Goal: Information Seeking & Learning: Learn about a topic

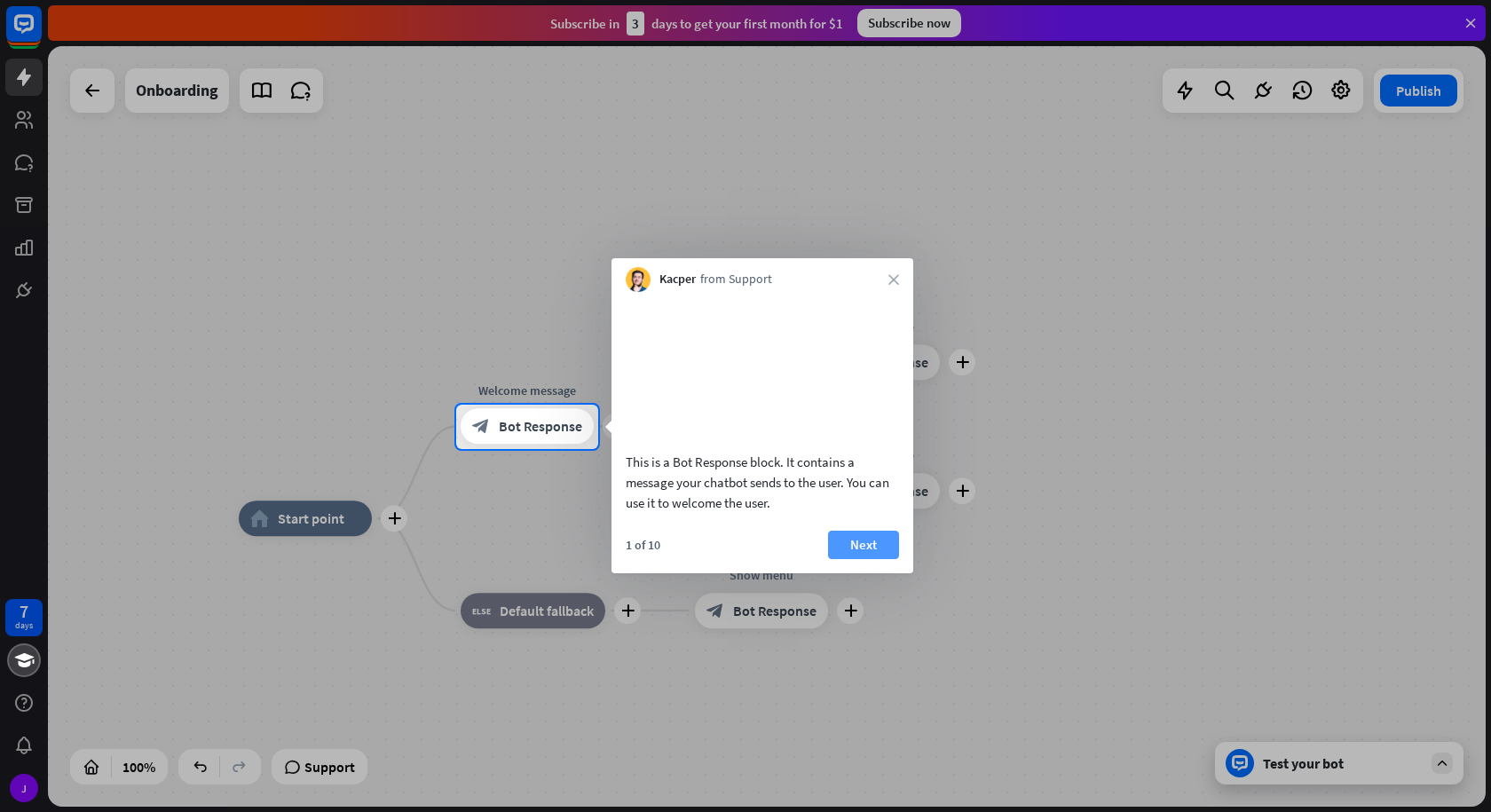
click at [850, 559] on button "Next" at bounding box center [864, 545] width 71 height 28
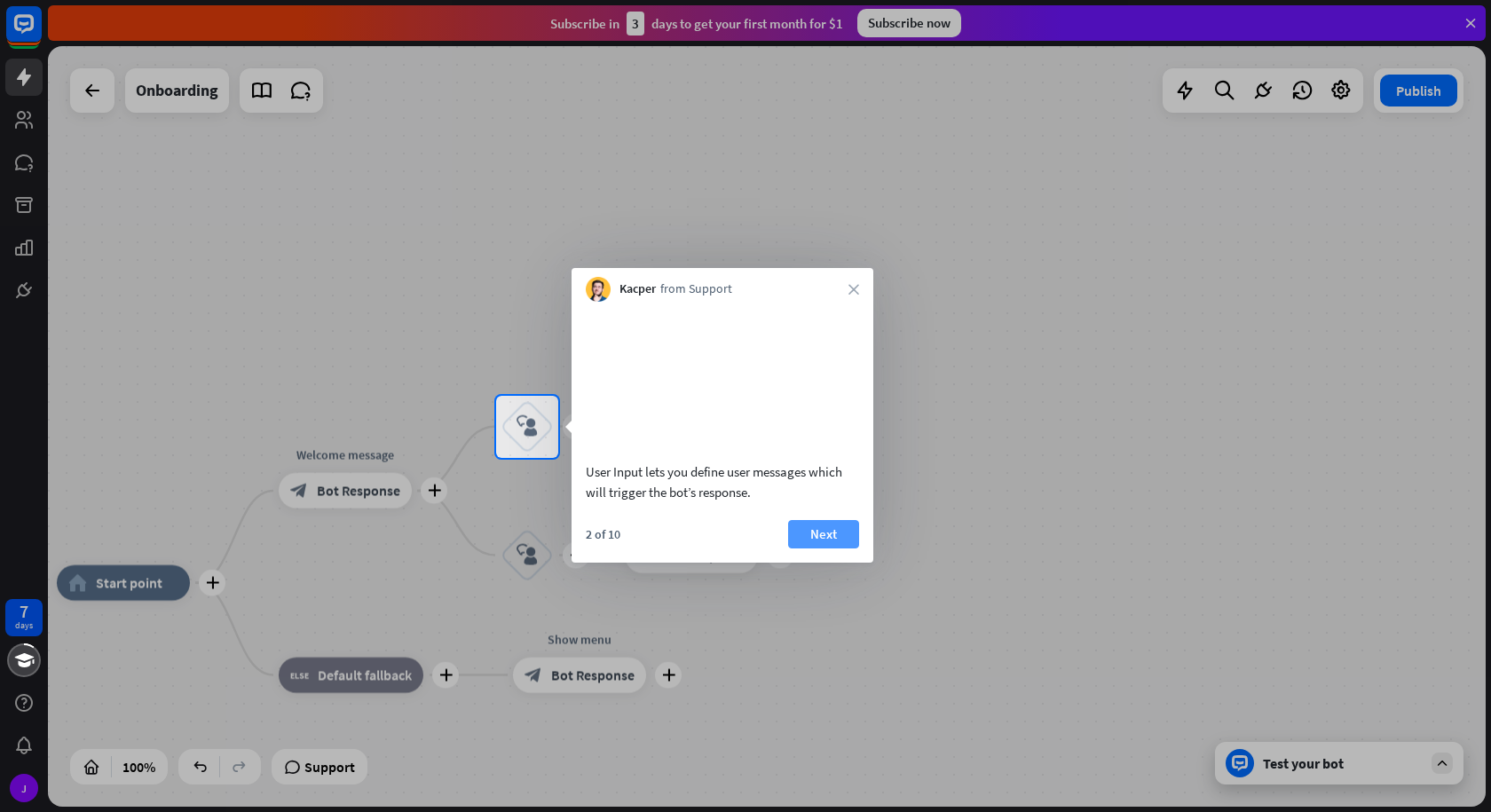
click at [839, 549] on button "Next" at bounding box center [823, 534] width 71 height 28
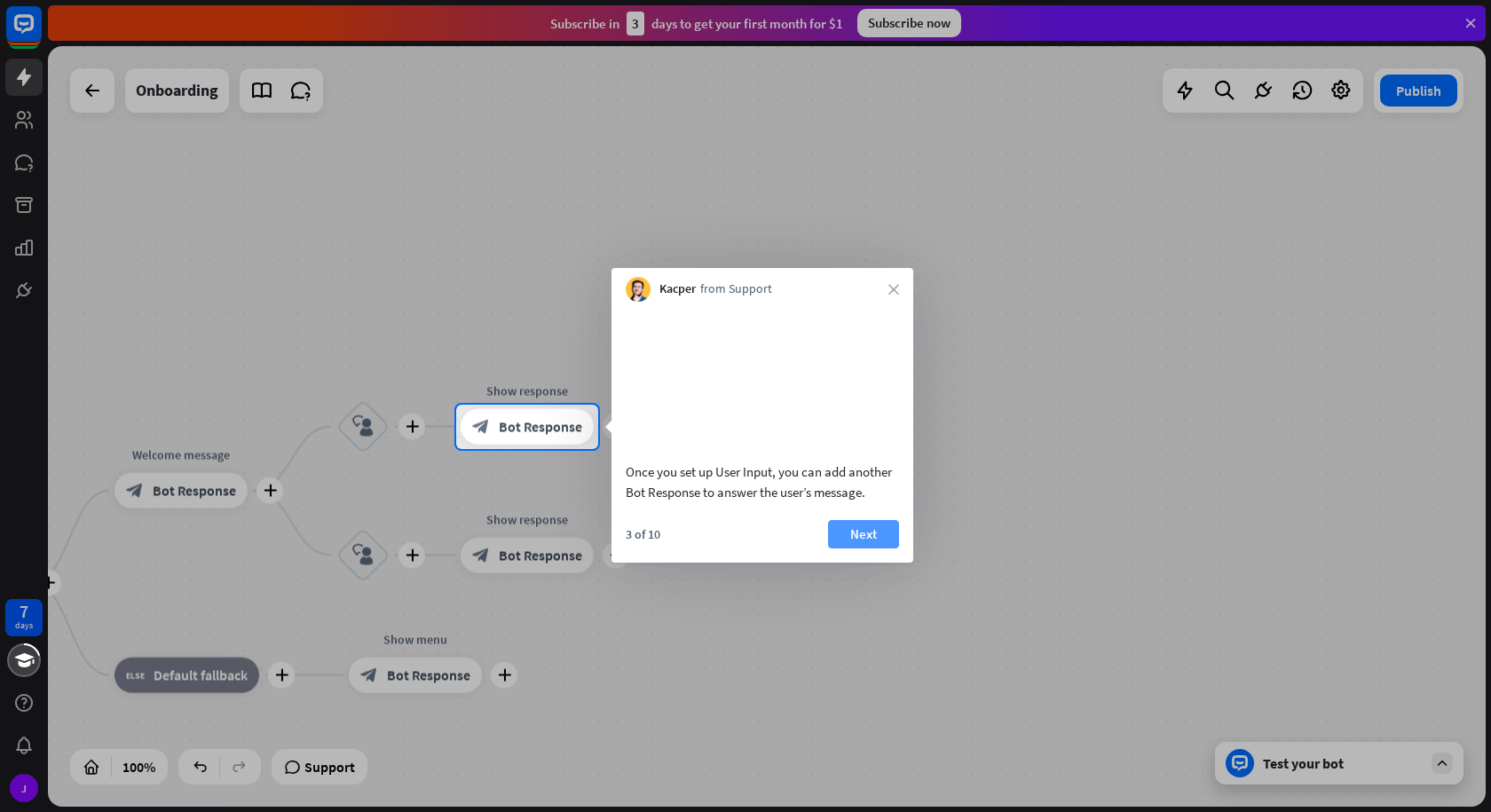
click at [869, 549] on button "Next" at bounding box center [864, 534] width 71 height 28
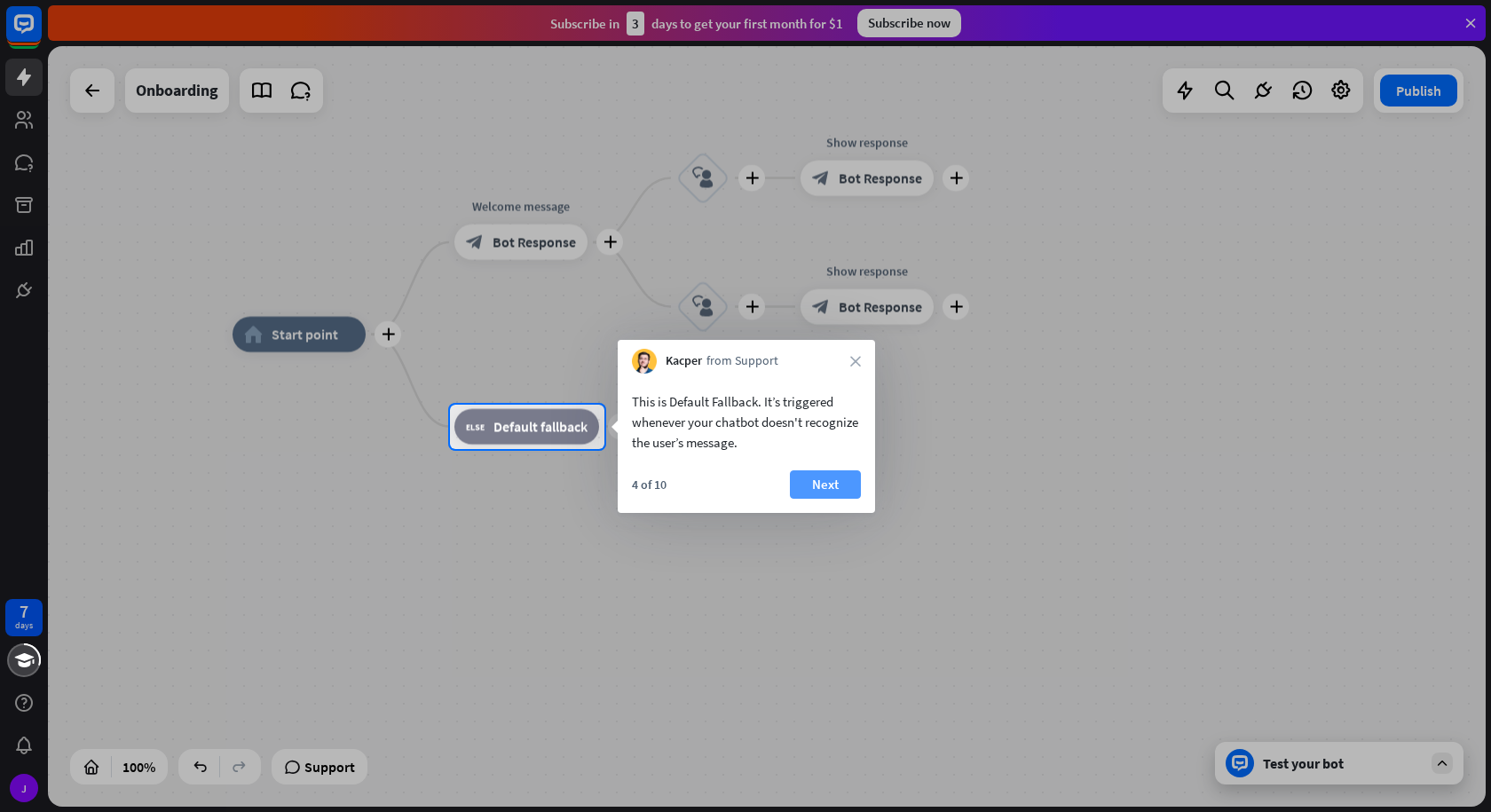
click at [835, 478] on button "Next" at bounding box center [825, 484] width 71 height 28
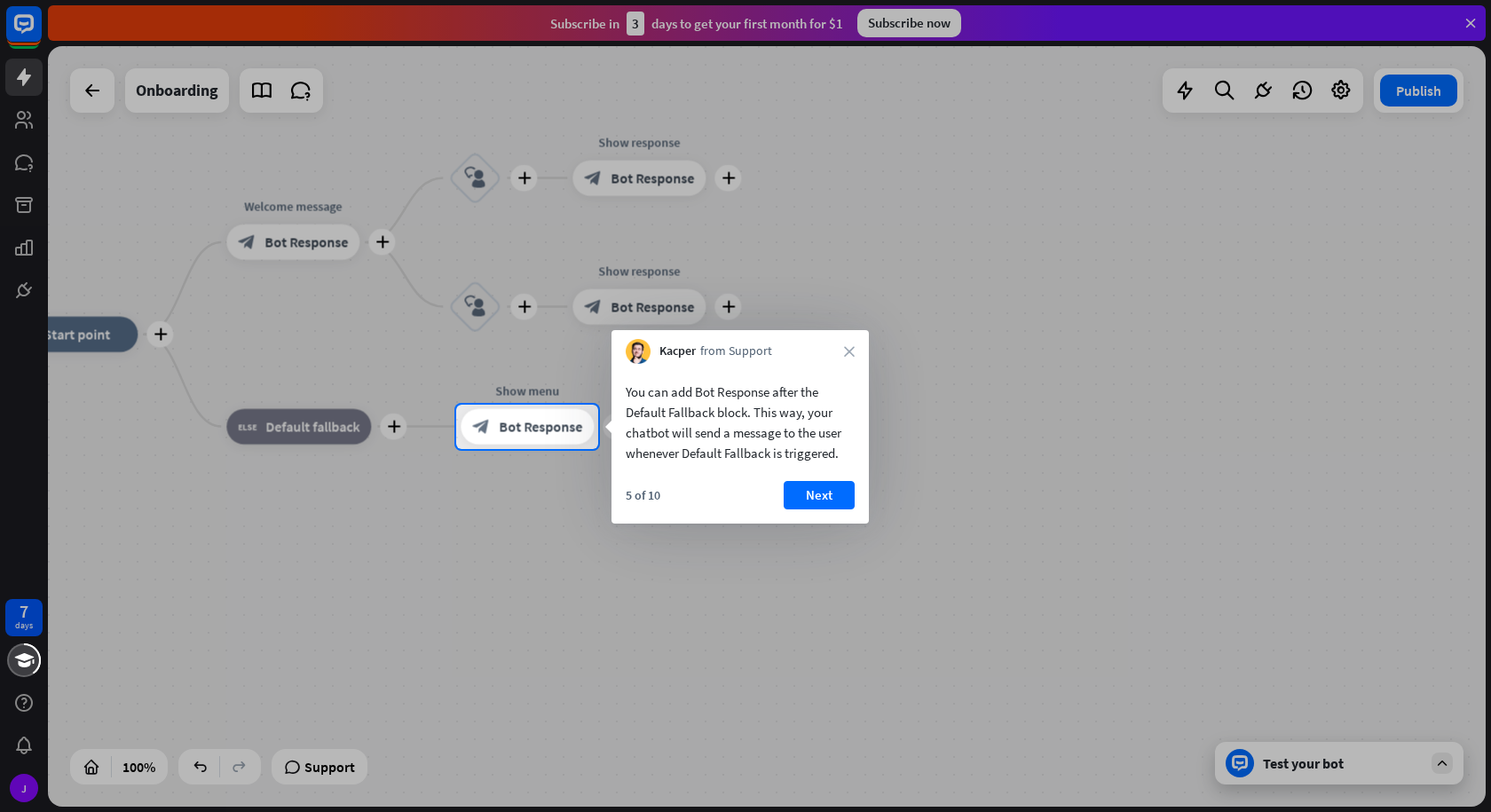
click at [856, 479] on div "You can add Bot Response after the Default Fallback block. This way, your chatb…" at bounding box center [740, 443] width 258 height 160
click at [835, 488] on button "Next" at bounding box center [819, 495] width 71 height 28
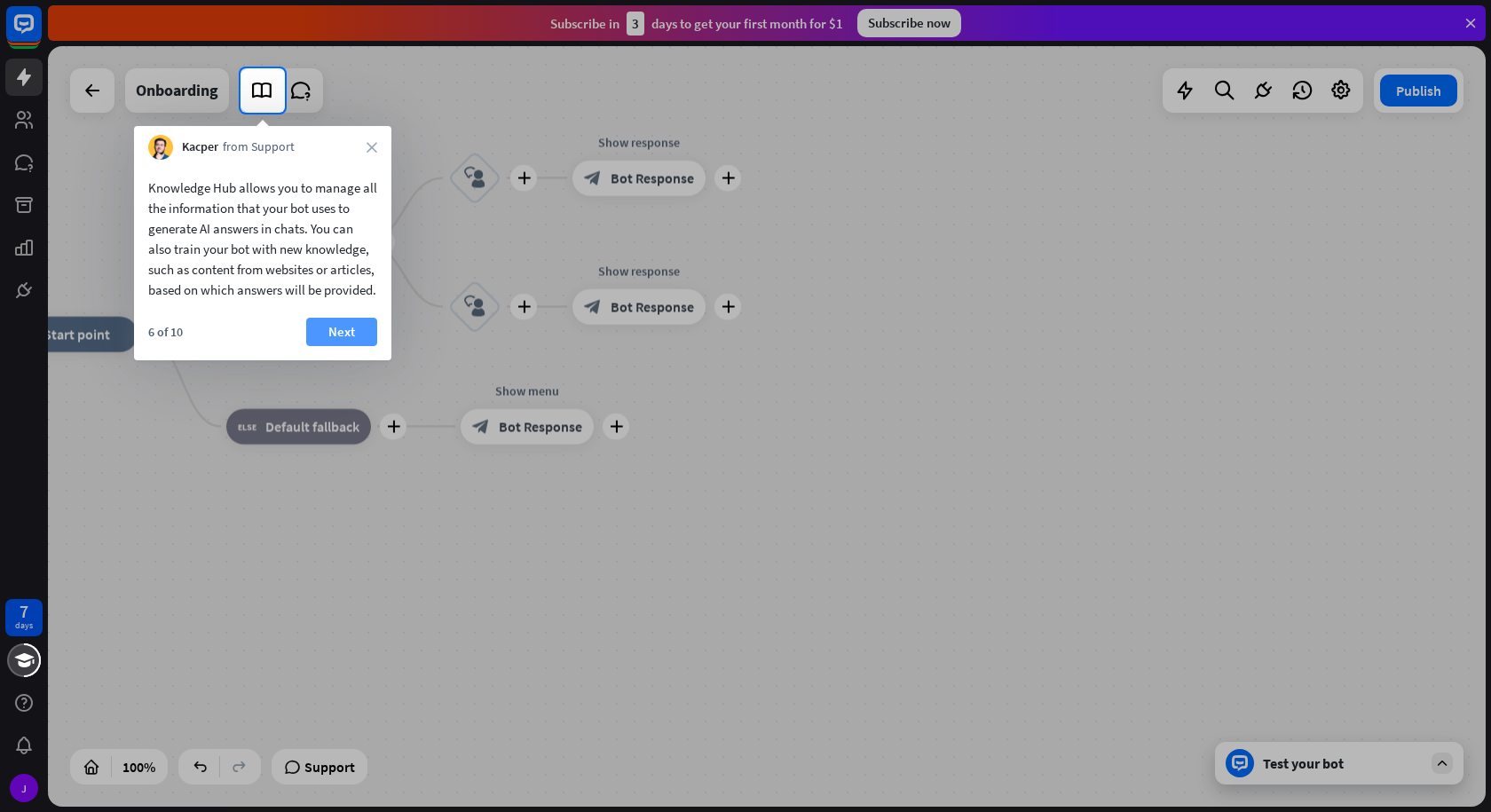
click at [332, 346] on button "Next" at bounding box center [341, 332] width 71 height 28
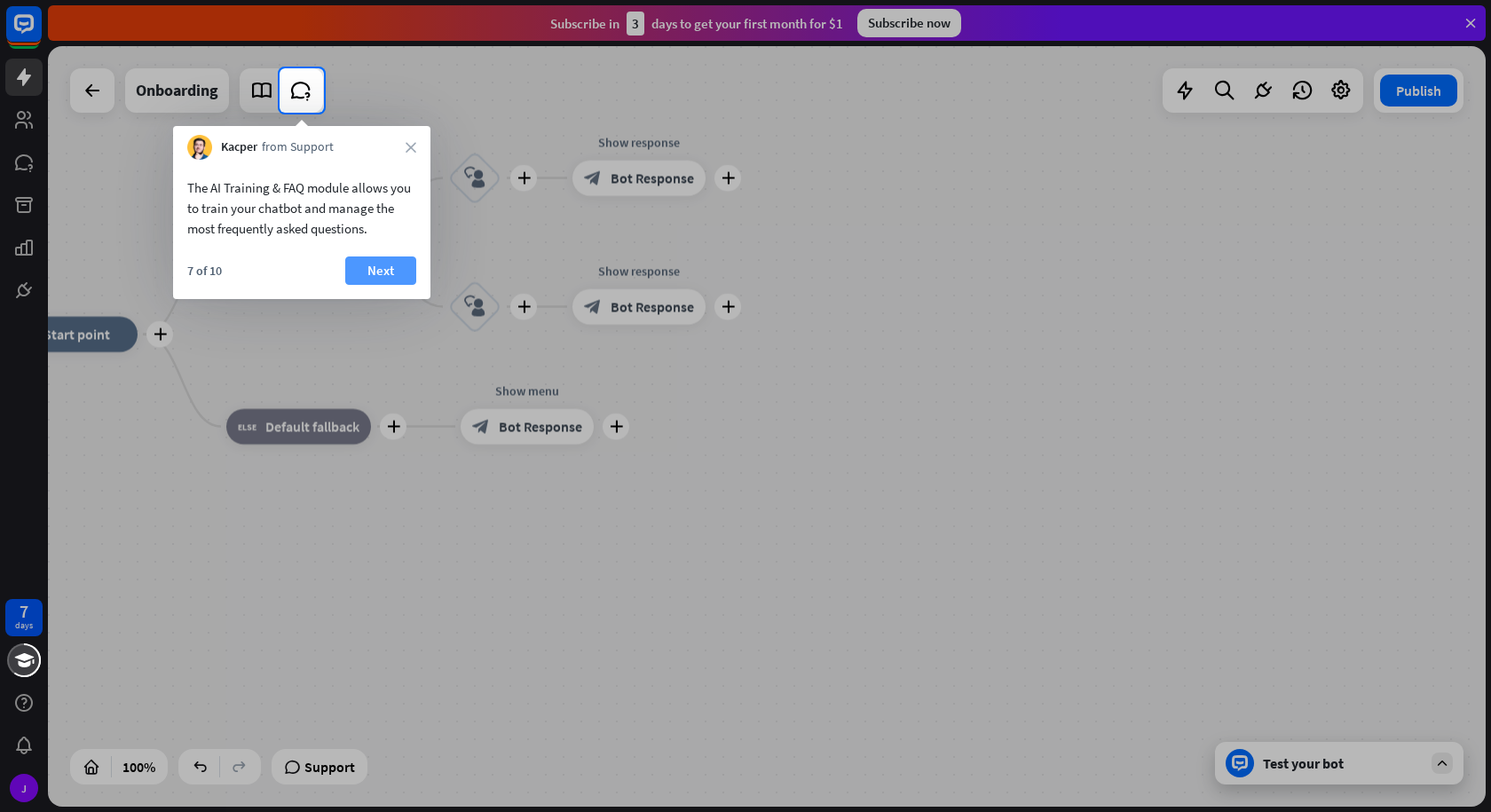
click at [375, 262] on button "Next" at bounding box center [380, 271] width 71 height 28
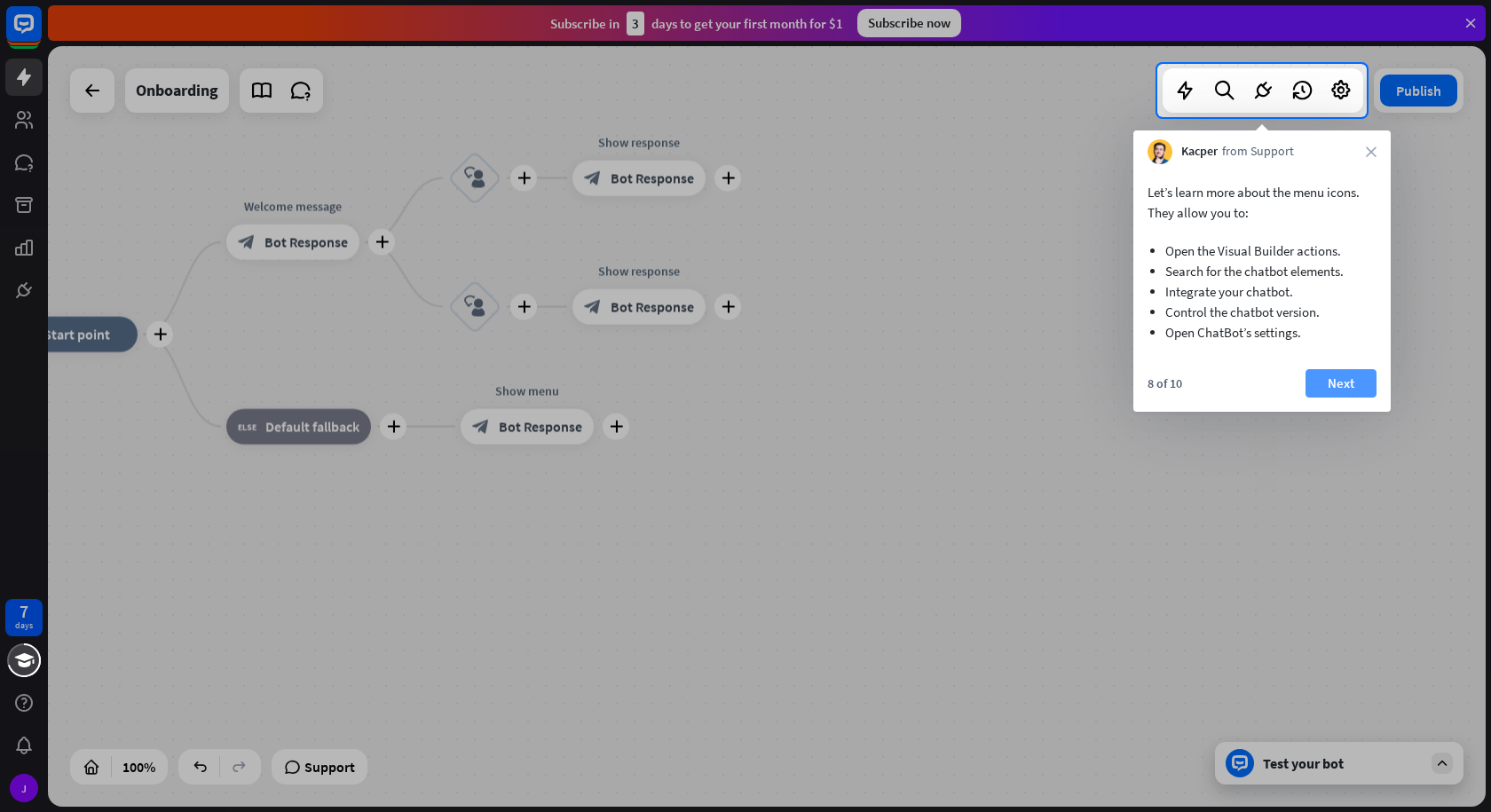
click at [1351, 380] on button "Next" at bounding box center [1340, 383] width 71 height 28
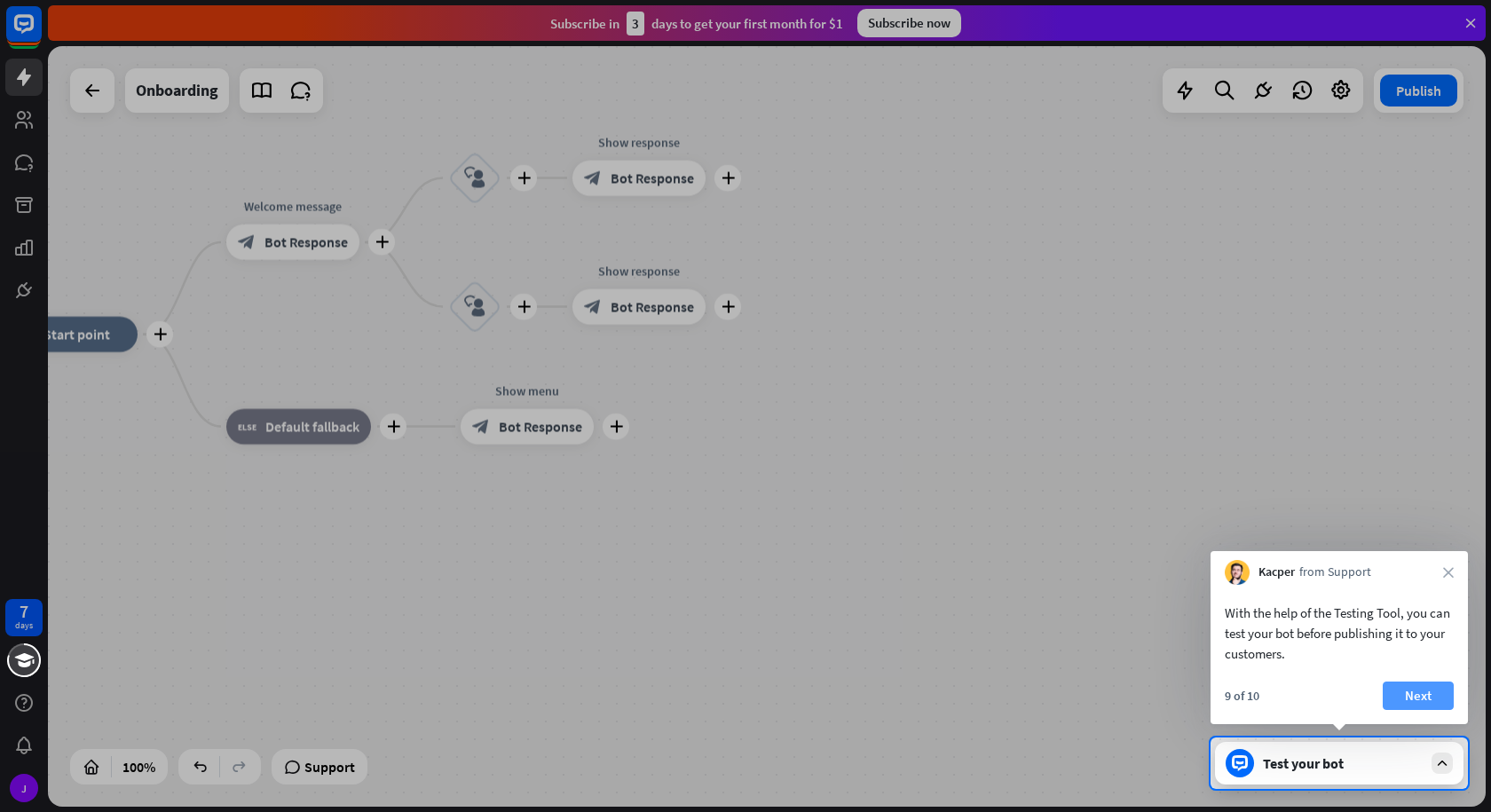
click at [1410, 693] on button "Next" at bounding box center [1418, 695] width 71 height 28
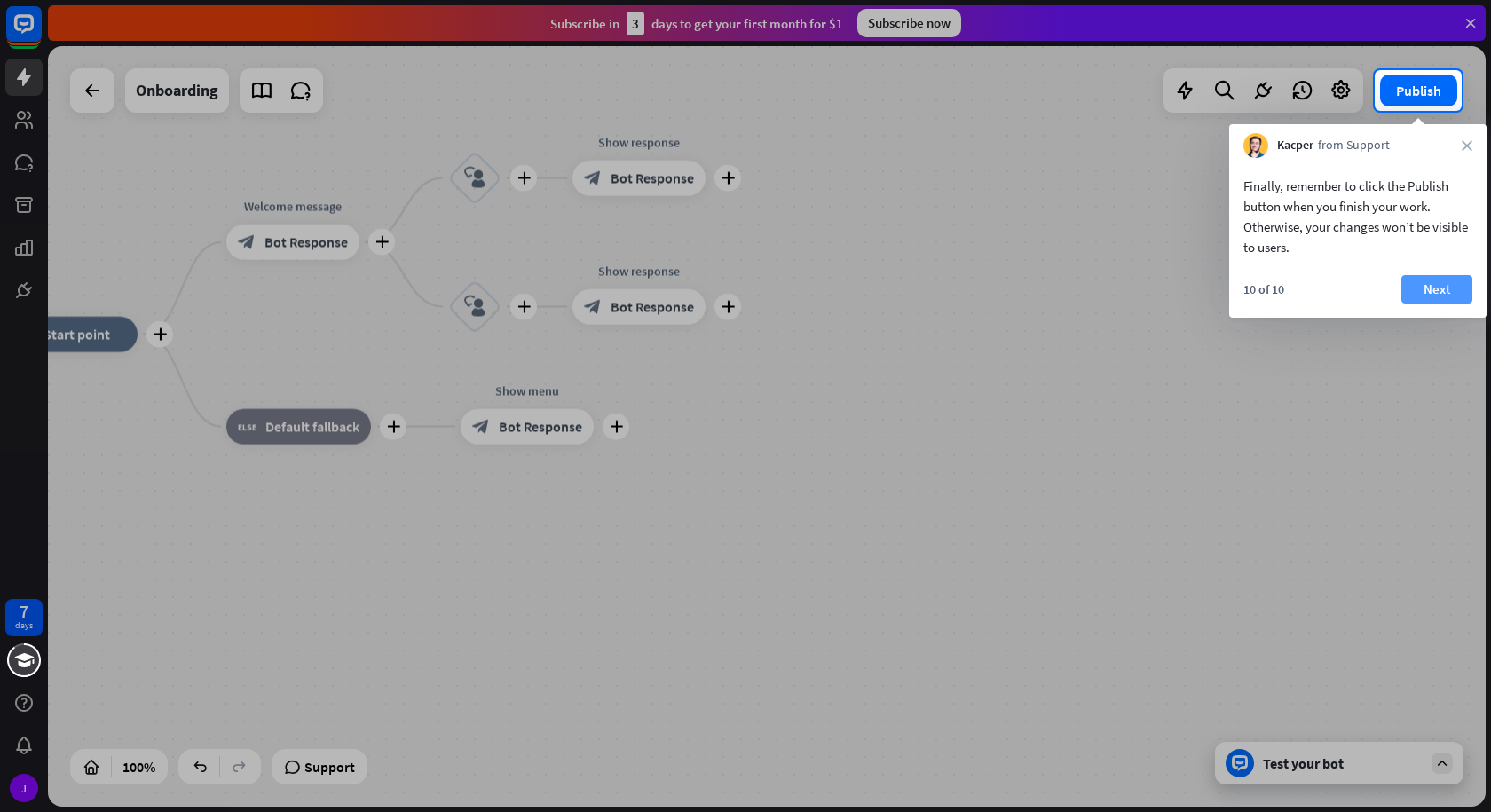
click at [1422, 292] on button "Next" at bounding box center [1436, 289] width 71 height 28
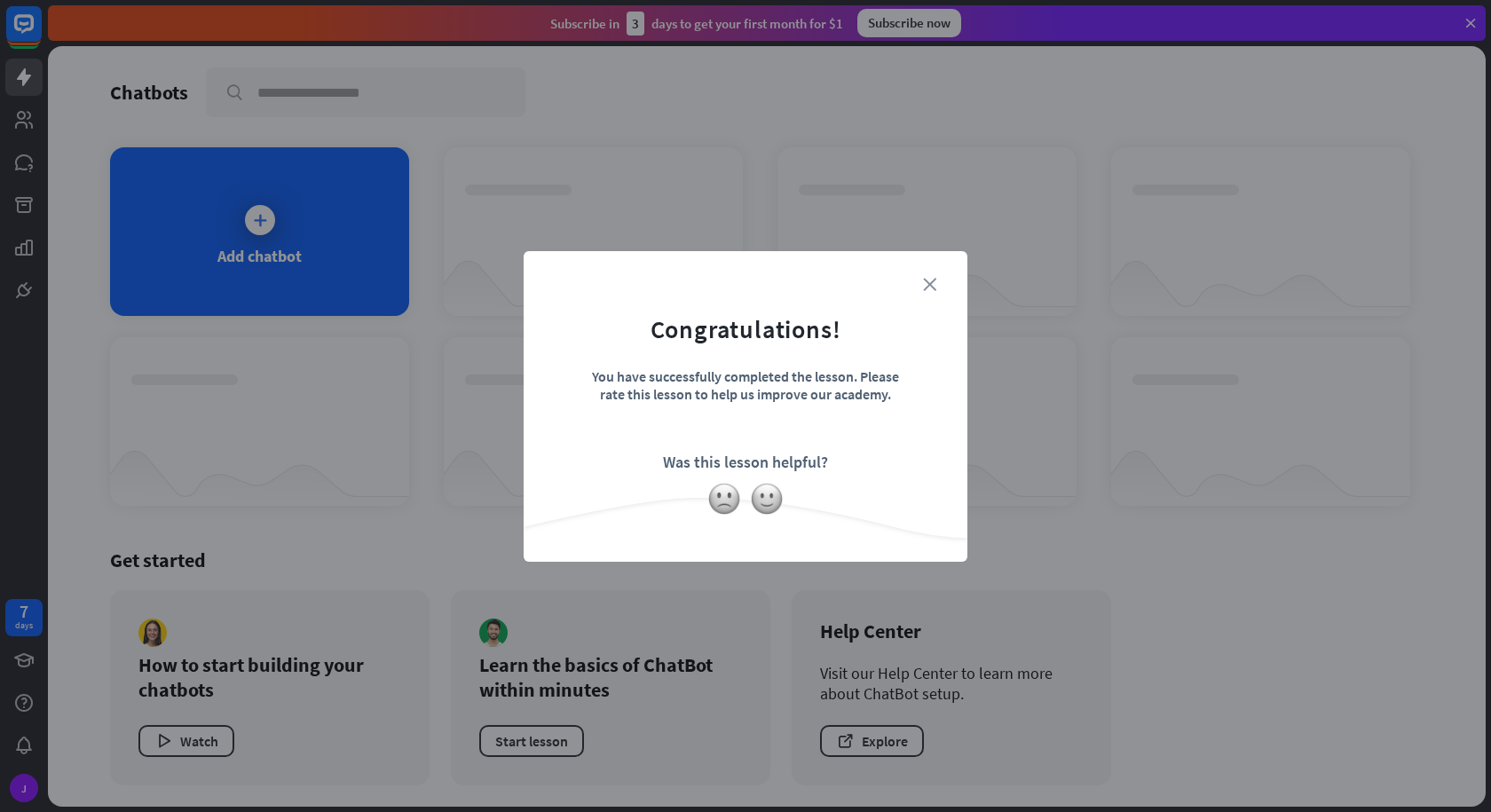
click at [925, 286] on icon "close" at bounding box center [930, 284] width 13 height 13
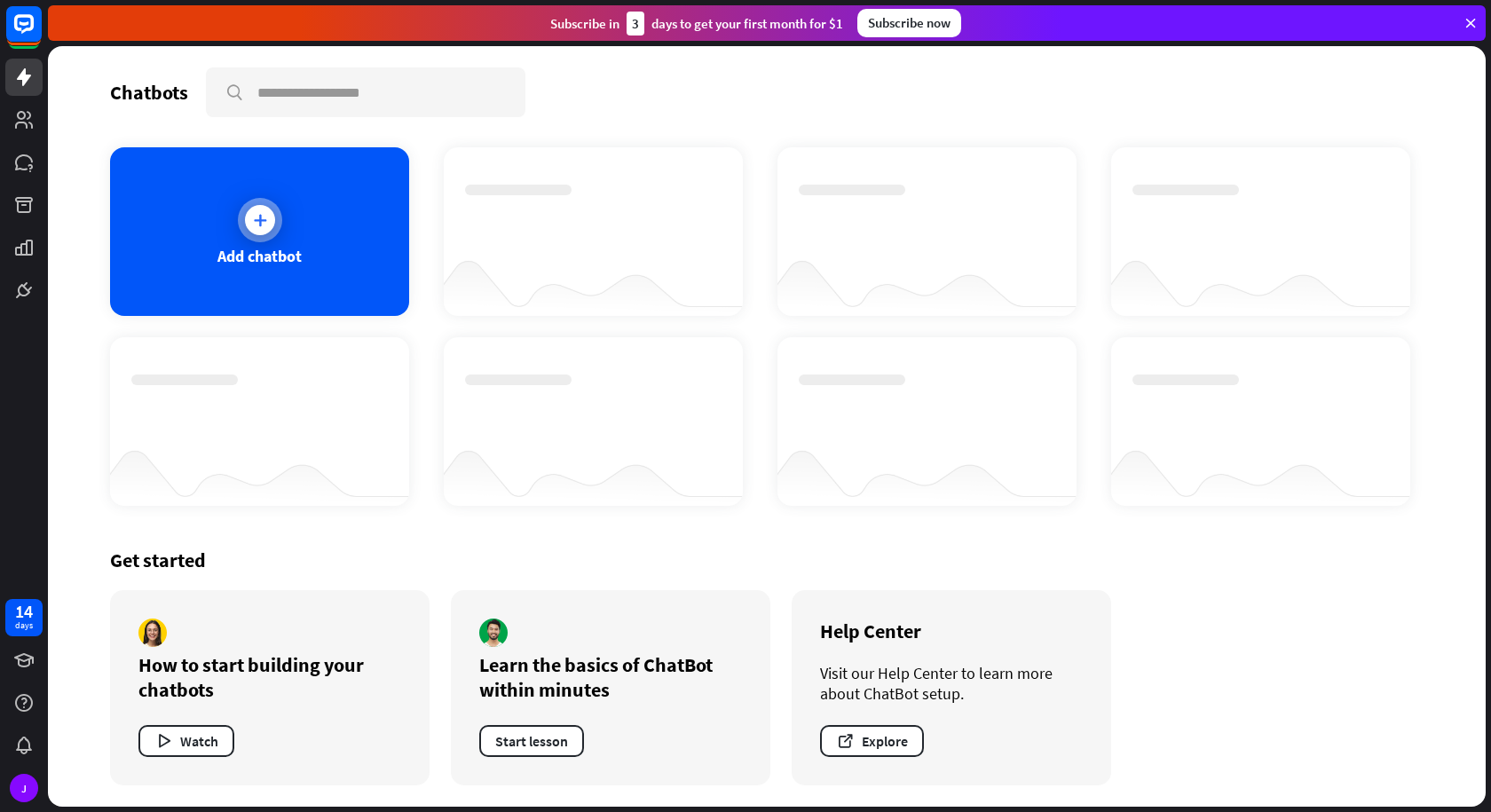
click at [299, 224] on div "Add chatbot" at bounding box center [260, 231] width 300 height 169
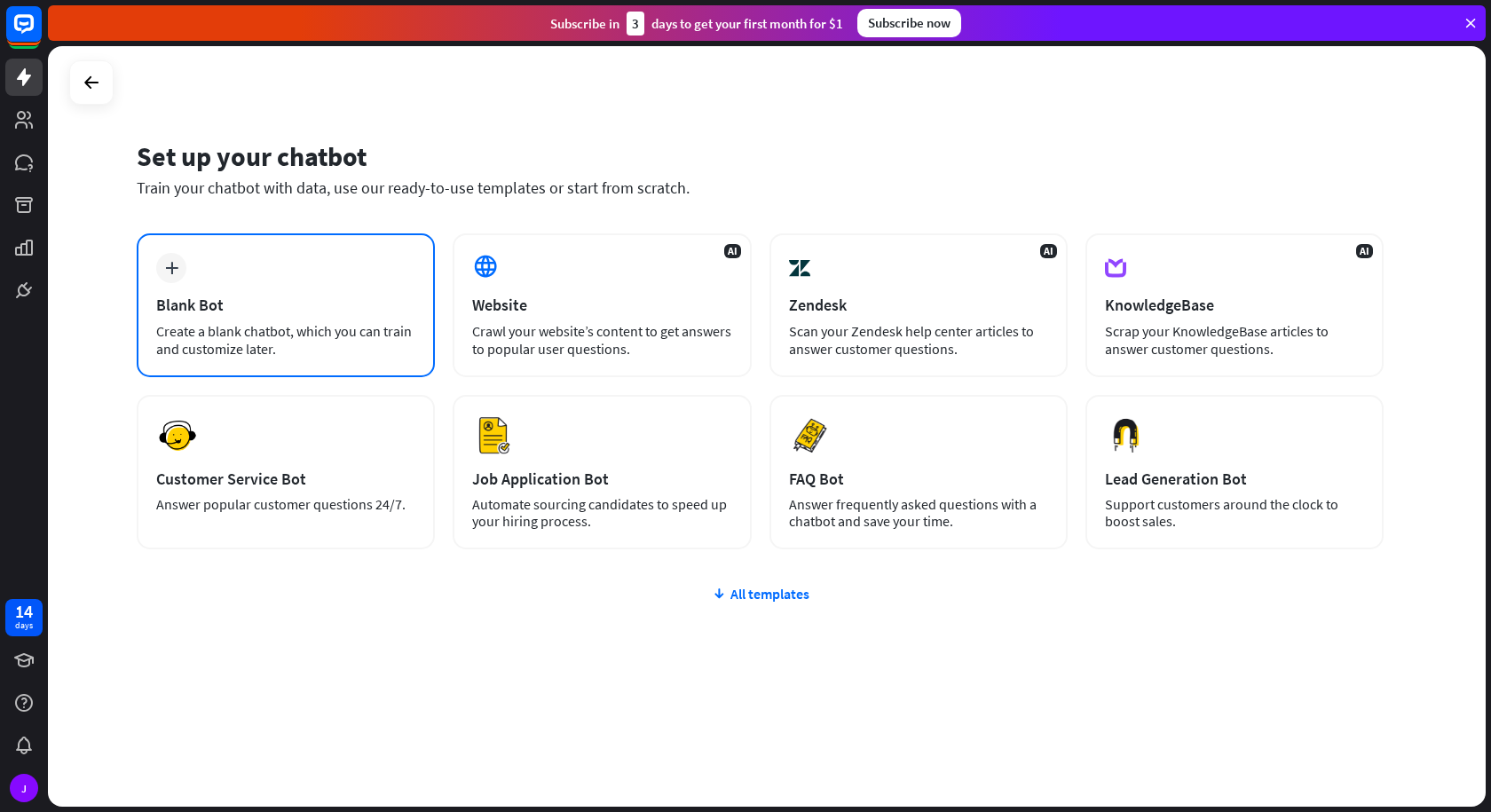
click at [267, 289] on div "plus Blank Bot Create a blank chatbot, which you can train and customize later." at bounding box center [285, 305] width 299 height 144
